Goal: Navigation & Orientation: Find specific page/section

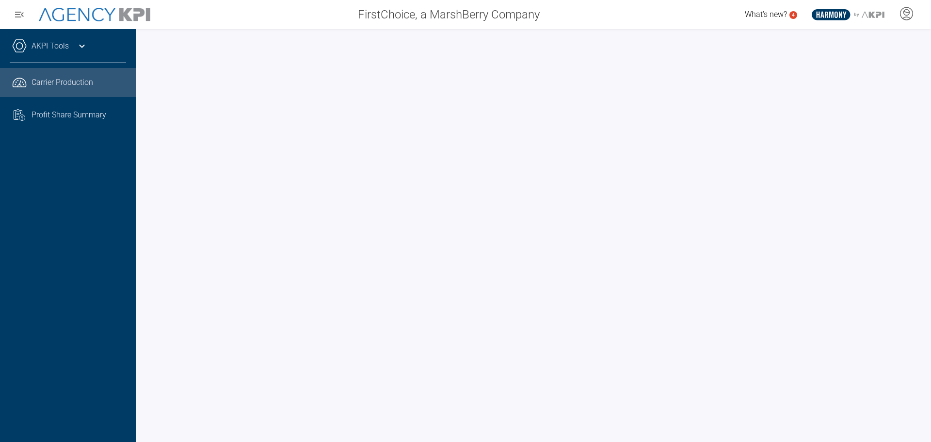
click at [141, 268] on div at bounding box center [533, 235] width 795 height 413
